Goal: Navigation & Orientation: Go to known website

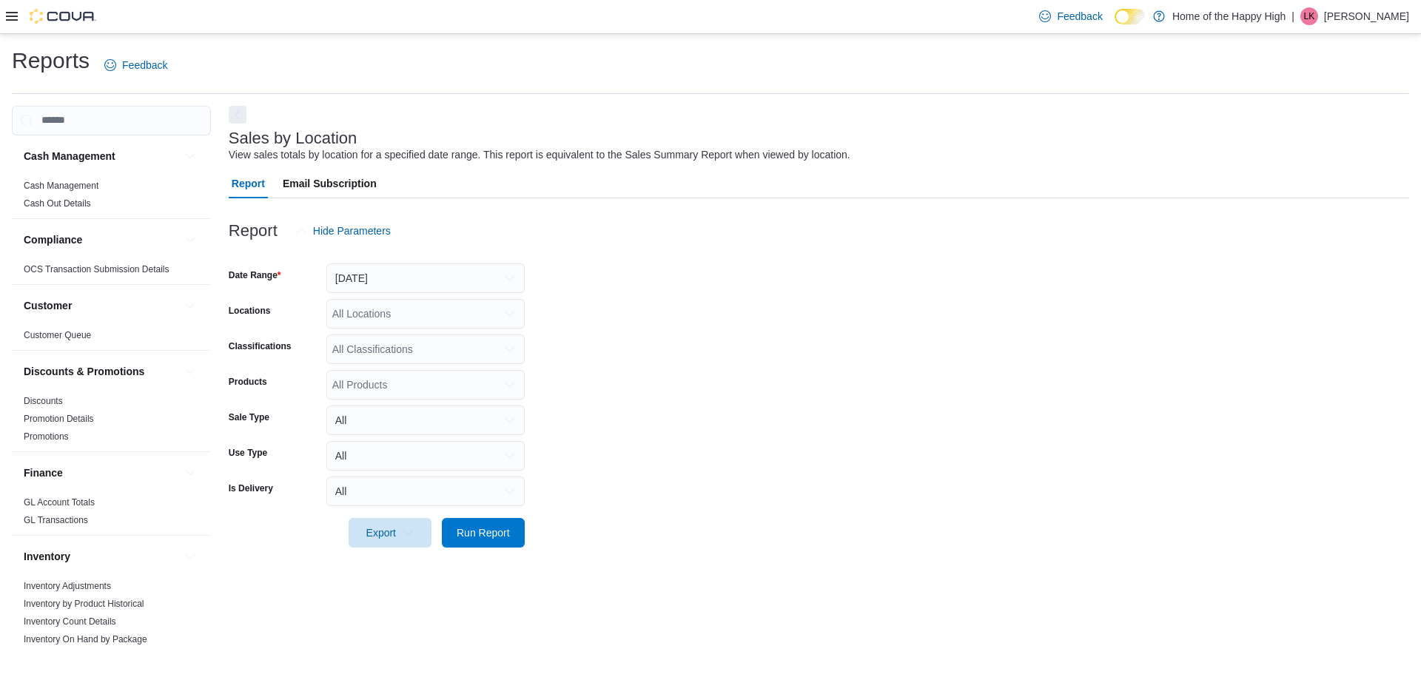
click at [16, 14] on icon at bounding box center [12, 16] width 12 height 12
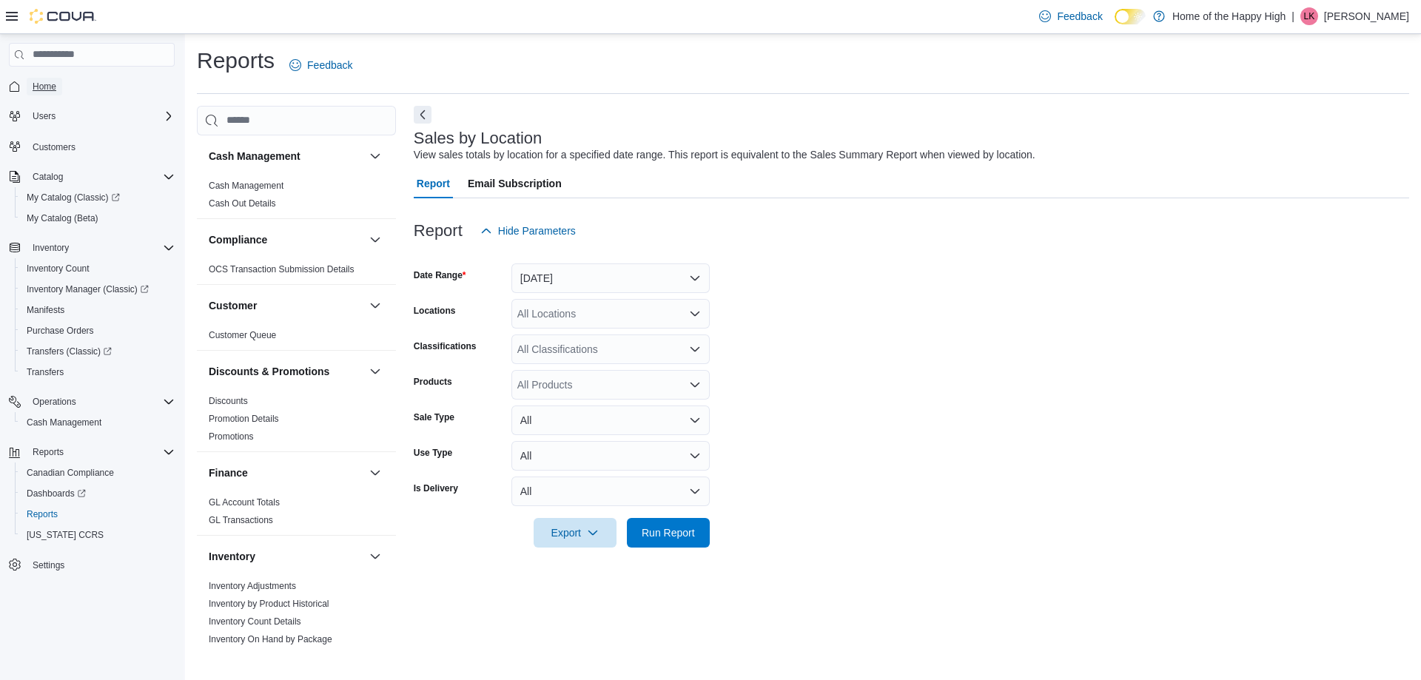
click at [54, 82] on span "Home" at bounding box center [45, 87] width 24 height 12
